Goal: Information Seeking & Learning: Learn about a topic

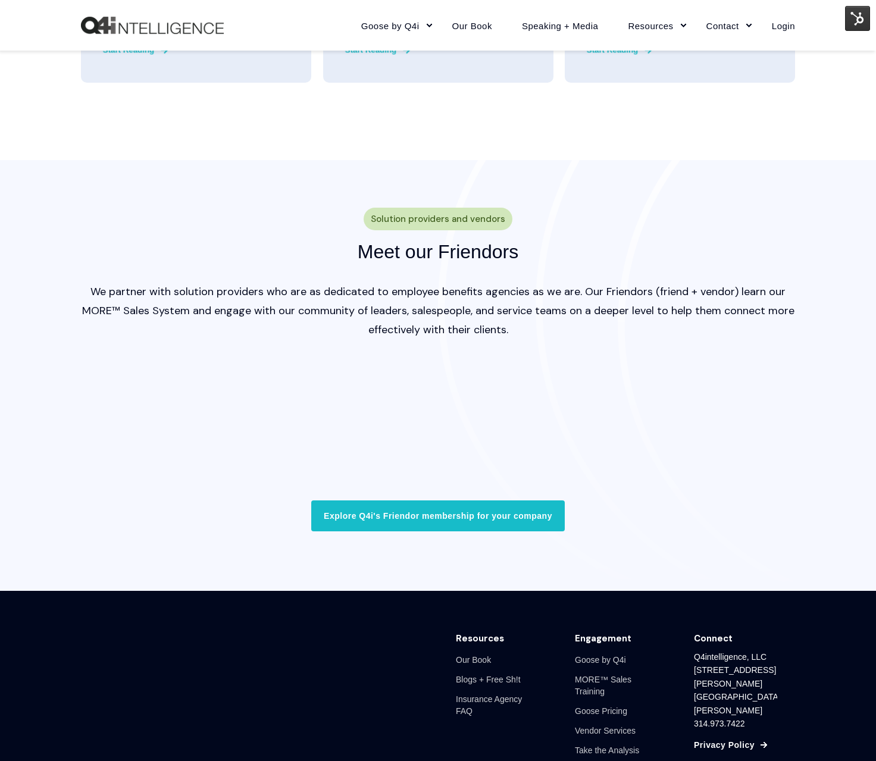
scroll to position [3382, 0]
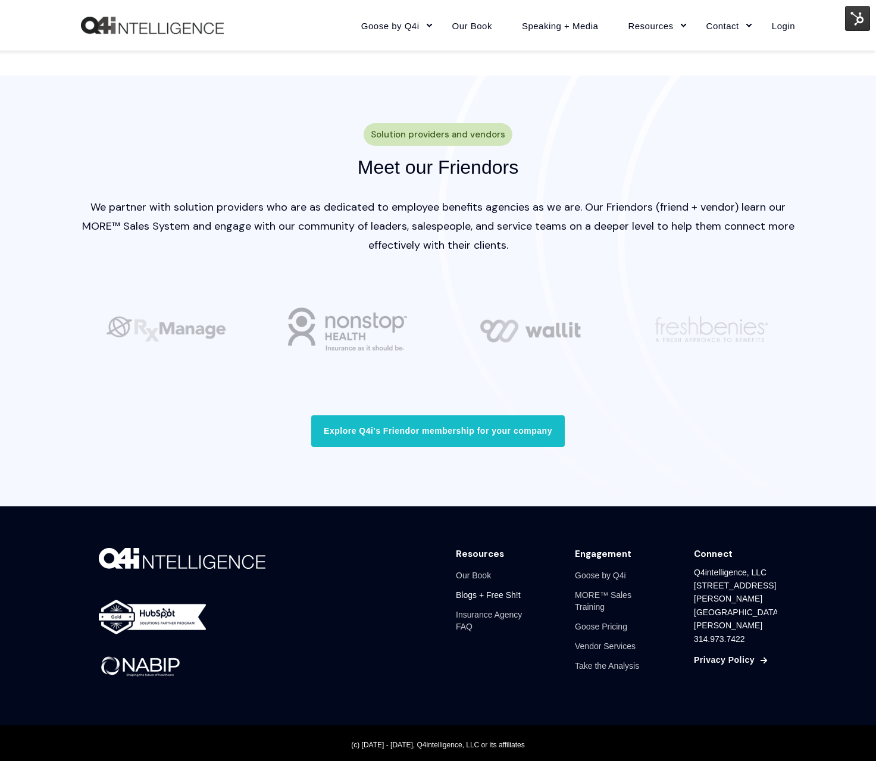
click at [480, 592] on link "Blogs + Free Sh!t" at bounding box center [488, 596] width 65 height 20
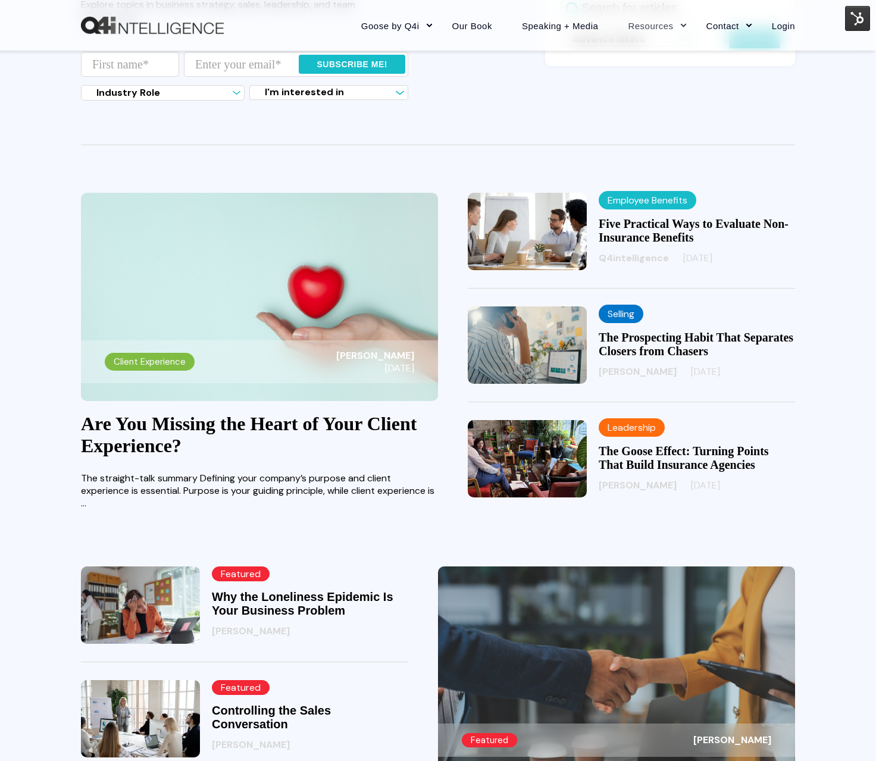
scroll to position [202, 0]
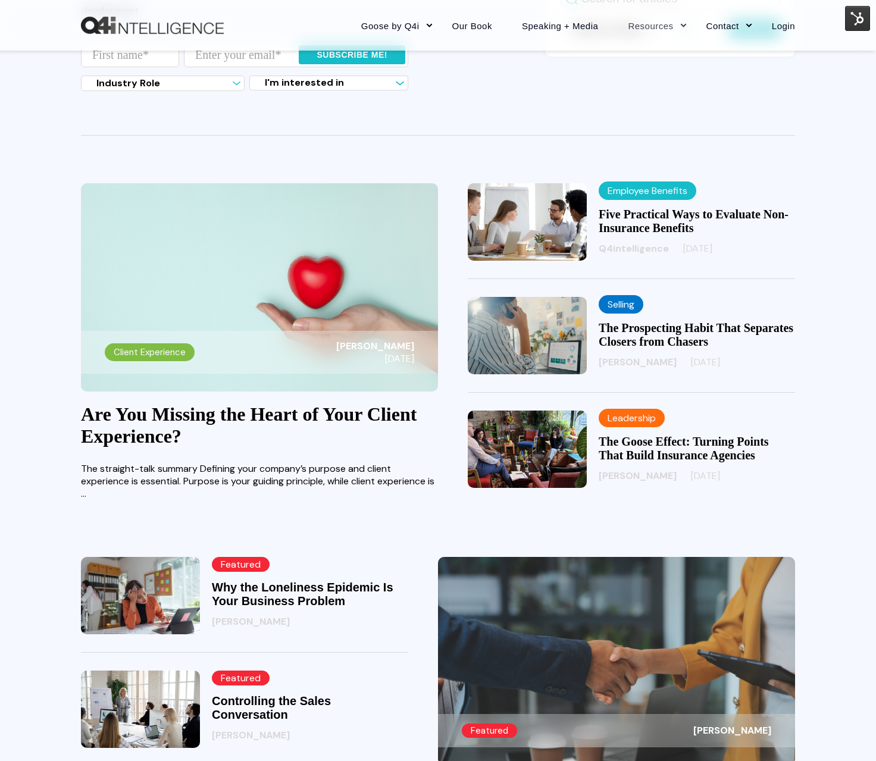
click at [241, 417] on link "Are You Missing the Heart of Your Client Experience?" at bounding box center [249, 424] width 336 height 43
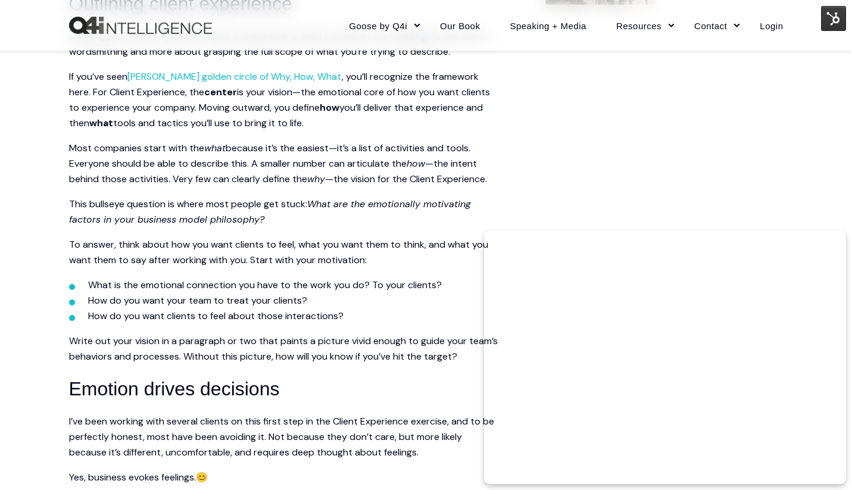
scroll to position [789, 0]
